Goal: Navigation & Orientation: Find specific page/section

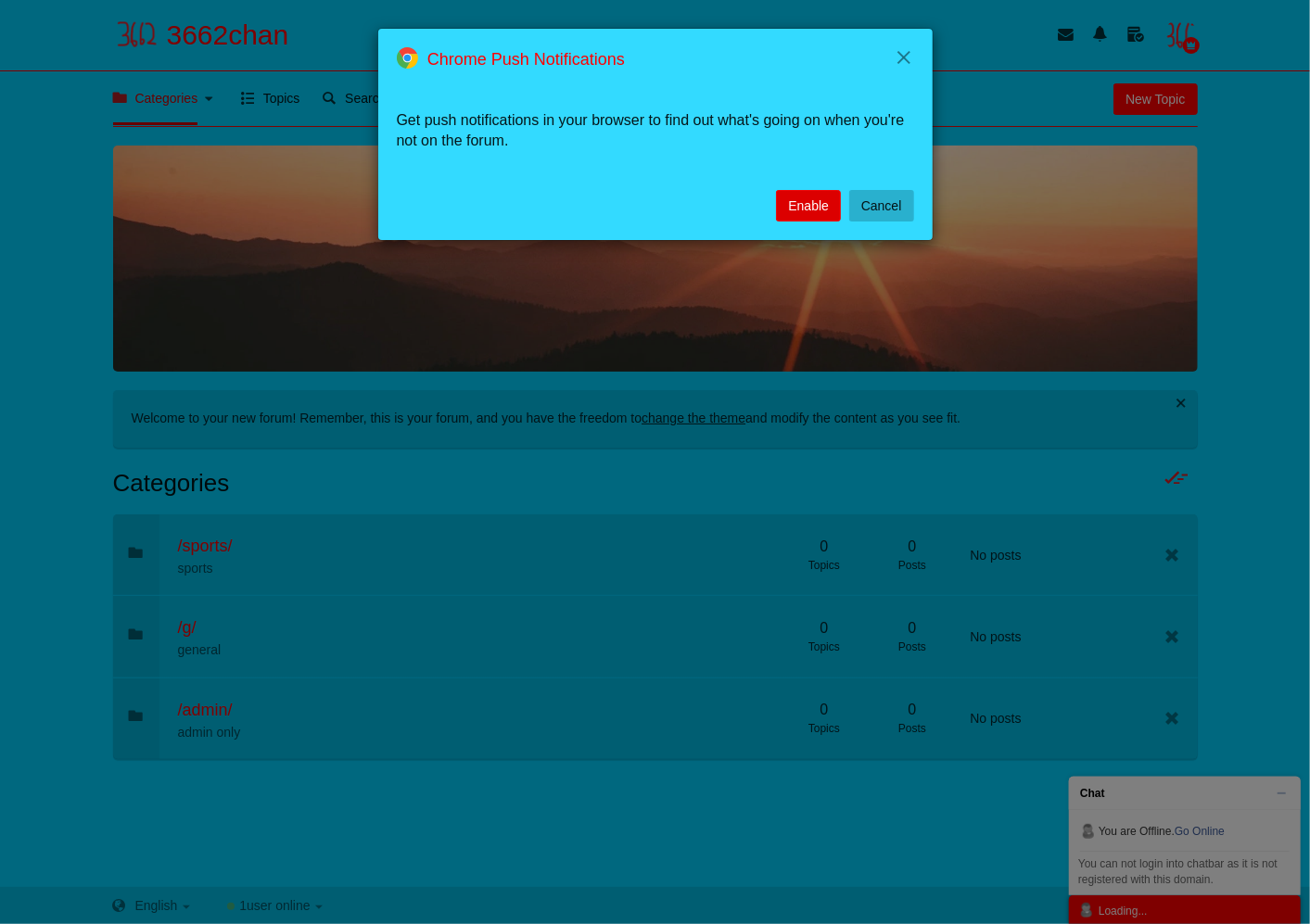
click at [804, 199] on button "Enable" at bounding box center [808, 206] width 65 height 32
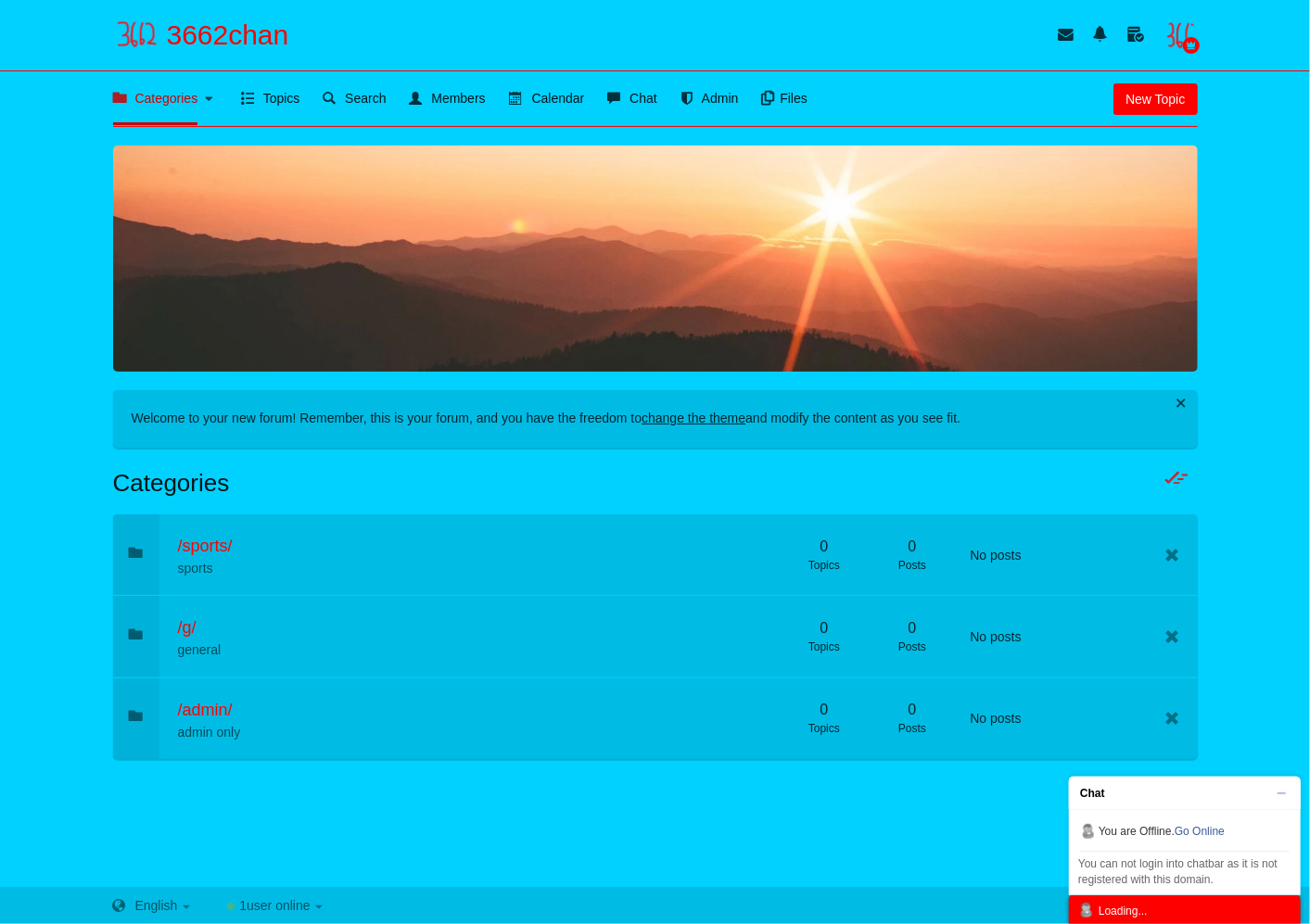
click at [1283, 797] on span "Chat" at bounding box center [1179, 793] width 221 height 34
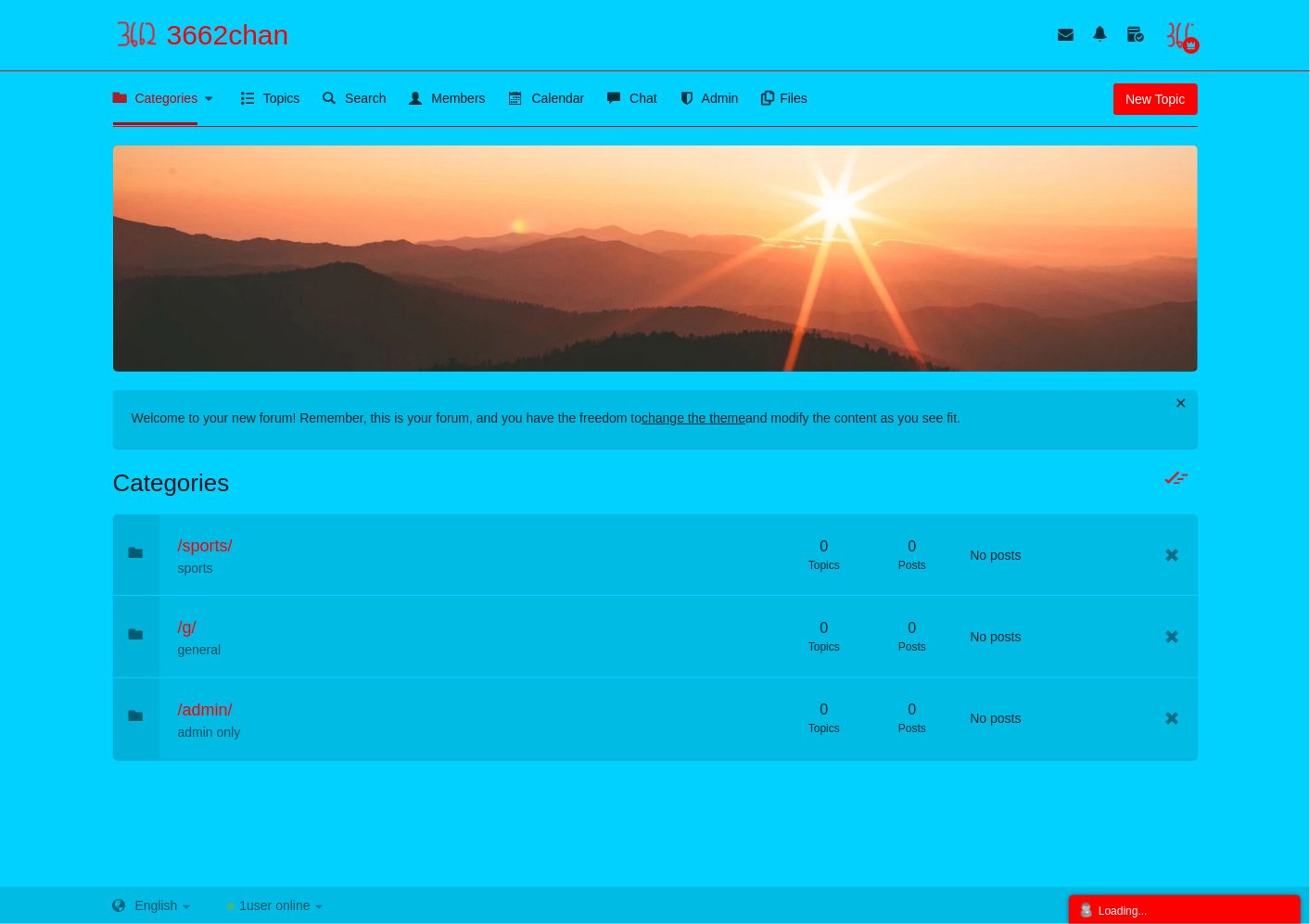
click at [1264, 586] on div "Messages are turned off. Enable them to send or receive messages. Enable Messag…" at bounding box center [655, 507] width 1310 height 723
click at [1133, 33] on icon at bounding box center [1136, 35] width 37 height 18
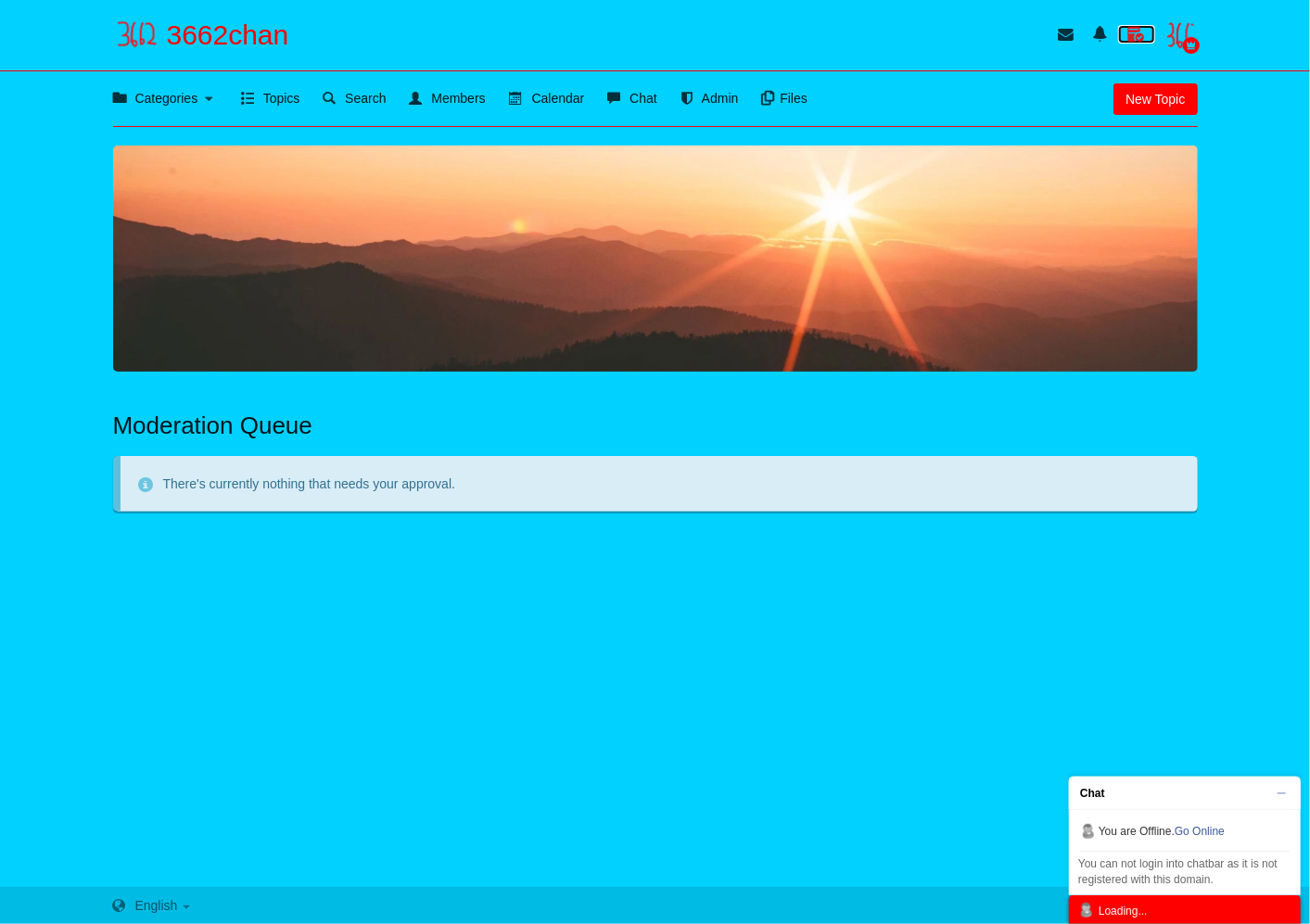
click at [1135, 35] on icon at bounding box center [1136, 35] width 37 height 18
click at [734, 85] on link "Admin" at bounding box center [710, 100] width 58 height 51
drag, startPoint x: 1236, startPoint y: 318, endPoint x: 1163, endPoint y: 186, distance: 150.8
click at [1239, 318] on div "Messages are turned off. Enable them to send or receive messages. Enable Messag…" at bounding box center [655, 507] width 1310 height 723
click at [140, 86] on link "Categories" at bounding box center [155, 100] width 85 height 51
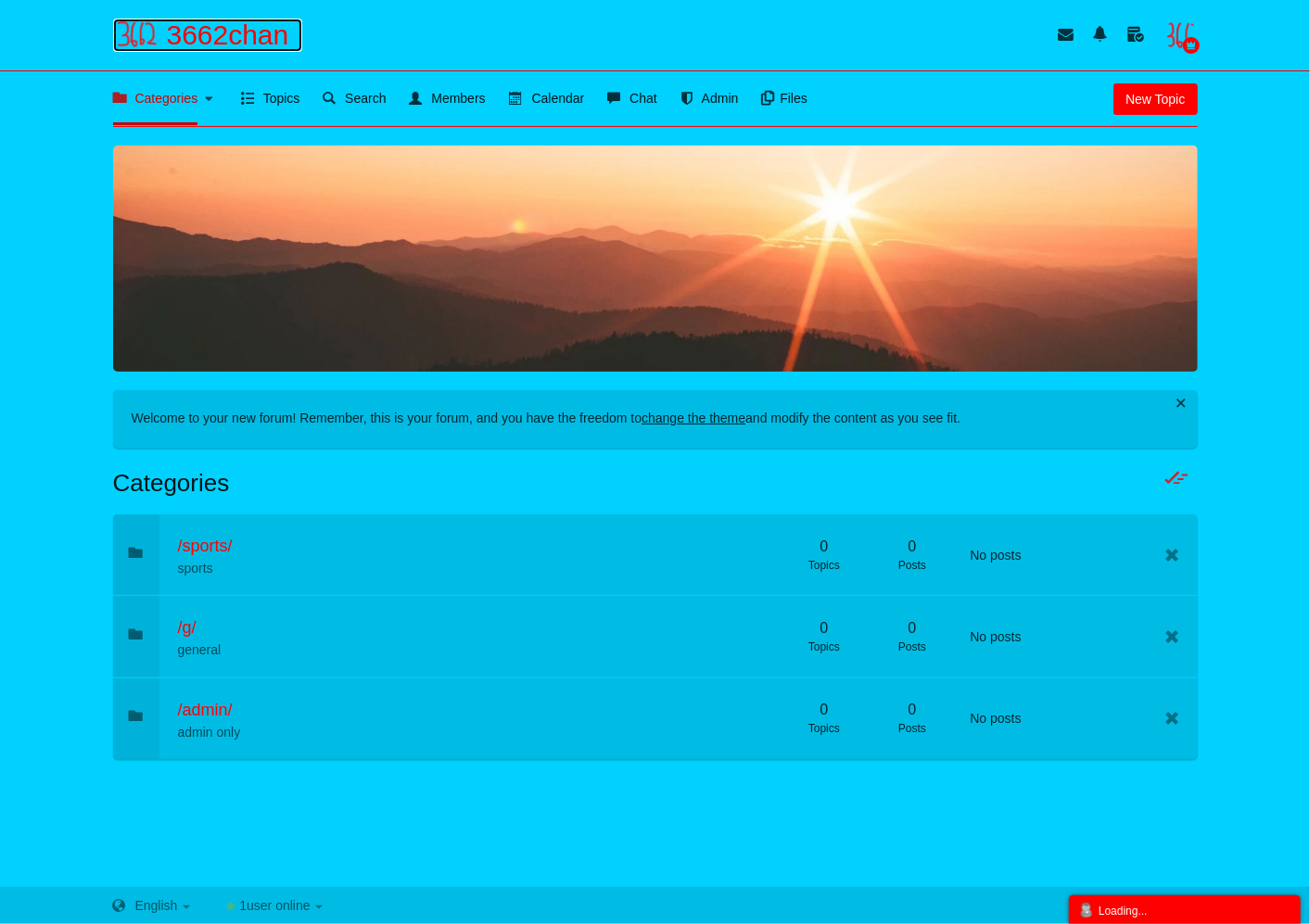
click at [208, 37] on span "3662chan" at bounding box center [235, 36] width 136 height 34
